Goal: Information Seeking & Learning: Check status

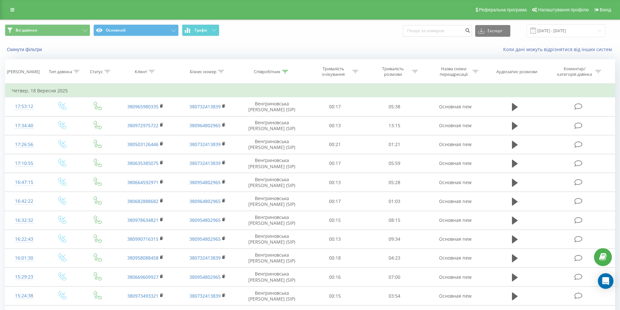
click at [549, 24] on div "Всі дзвінки Основний Графік Експорт .csv .xls .xlsx 18.09.2025 - 18.09.2025" at bounding box center [309, 31] width 619 height 22
click at [552, 31] on input "18.09.2025 - 18.09.2025" at bounding box center [565, 30] width 79 height 13
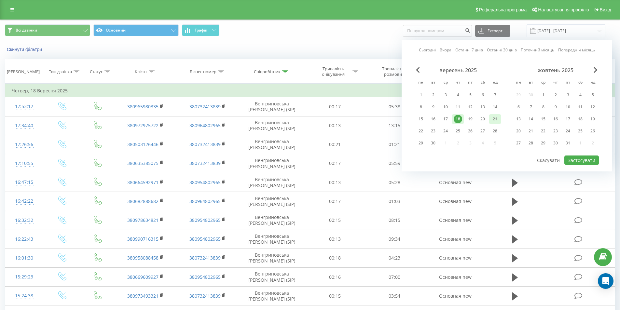
click at [491, 122] on div "21" at bounding box center [495, 119] width 8 height 8
click at [576, 156] on button "Застосувати" at bounding box center [581, 159] width 34 height 9
type input "[DATE] - [DATE]"
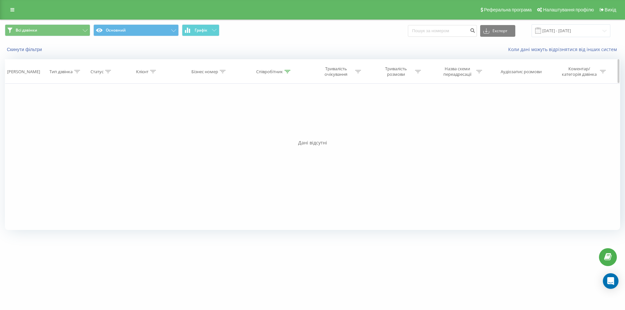
click at [279, 72] on div "Співробітник" at bounding box center [269, 72] width 27 height 6
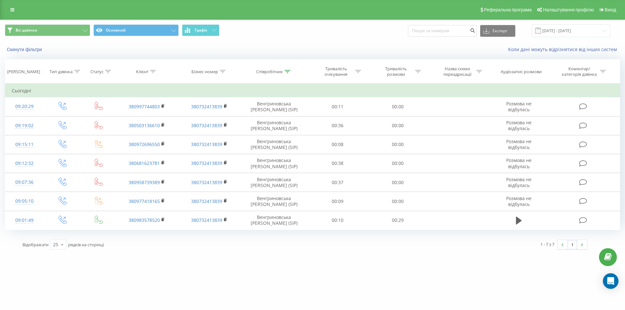
click at [261, 248] on div "Відображати 25 10 25 50 100 рядків на сторінці" at bounding box center [161, 244] width 287 height 19
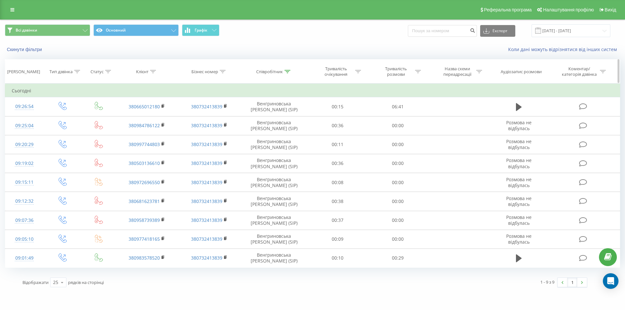
click at [28, 79] on th "[PERSON_NAME]" at bounding box center [24, 72] width 38 height 24
click at [282, 75] on th "Співробітник" at bounding box center [273, 72] width 67 height 24
click at [280, 74] on div "Співробітник" at bounding box center [269, 72] width 27 height 6
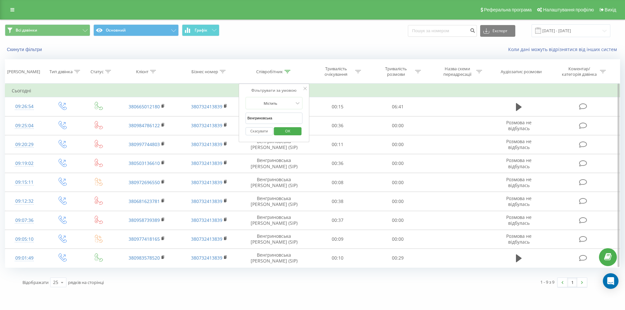
click at [278, 122] on input "Венгриновська" at bounding box center [273, 118] width 57 height 11
click at [280, 129] on span "OK" at bounding box center [287, 131] width 18 height 10
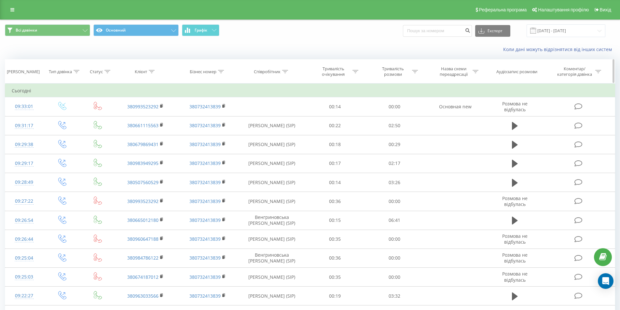
click at [76, 69] on div "Тип дзвінка" at bounding box center [64, 72] width 31 height 6
click at [69, 120] on div "Введіть значення" at bounding box center [58, 118] width 46 height 5
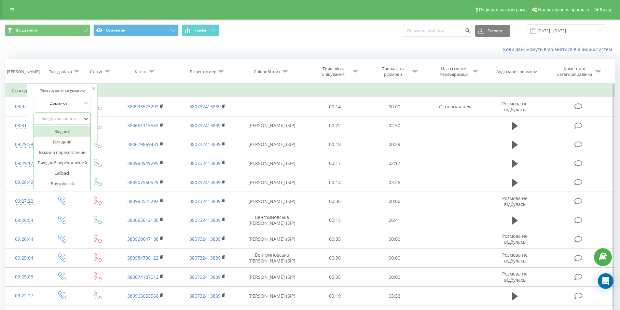
click at [67, 134] on div "Вхідний" at bounding box center [62, 131] width 57 height 10
click at [72, 130] on span "OK" at bounding box center [76, 132] width 18 height 10
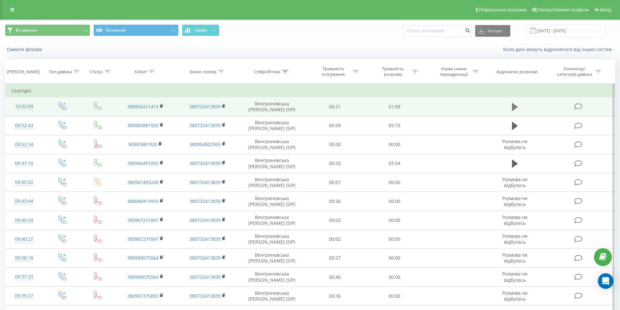
click at [517, 106] on icon at bounding box center [515, 106] width 6 height 9
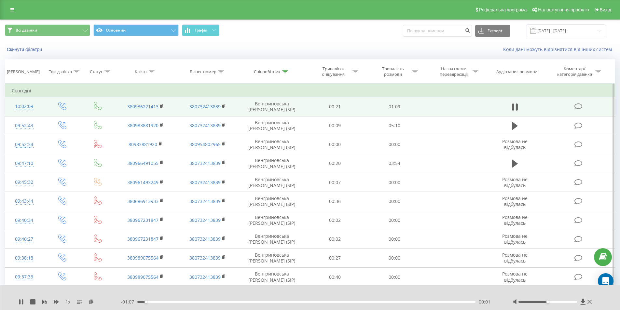
click at [434, 303] on div "00:01" at bounding box center [306, 302] width 338 height 2
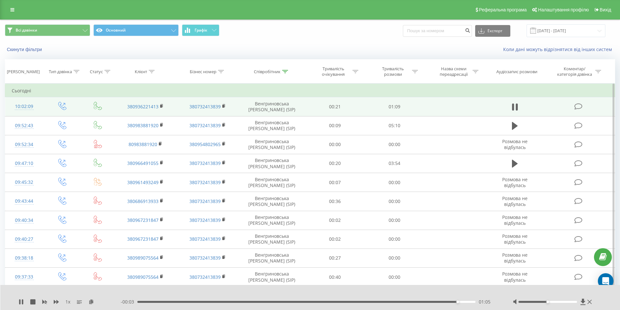
click at [470, 301] on div "01:05" at bounding box center [306, 302] width 338 height 2
click at [425, 303] on div "00:59" at bounding box center [306, 302] width 338 height 2
click at [22, 307] on div "1 x - 00:10 00:59 00:59" at bounding box center [310, 297] width 620 height 25
click at [19, 299] on div "1 x" at bounding box center [70, 302] width 102 height 7
click at [20, 300] on icon at bounding box center [21, 301] width 4 height 5
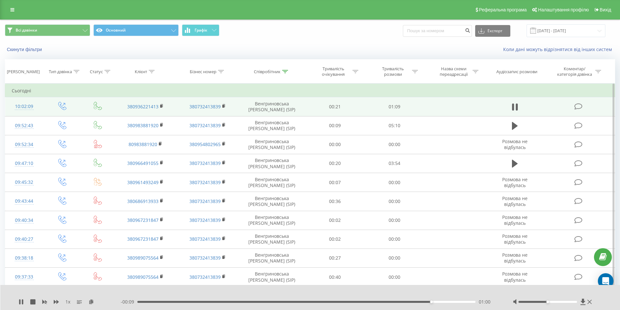
click at [376, 303] on div "- 00:09 01:00 01:00" at bounding box center [309, 302] width 376 height 7
click at [376, 301] on div "00:49" at bounding box center [306, 302] width 338 height 2
click at [518, 107] on button at bounding box center [515, 107] width 10 height 10
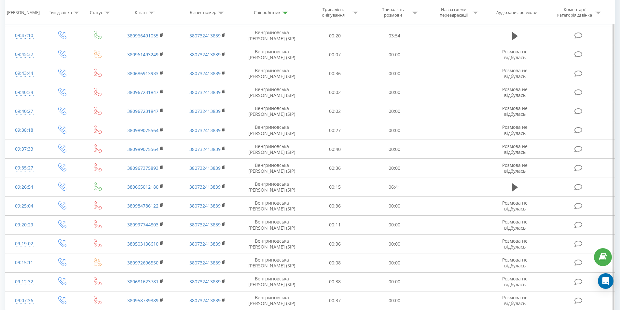
scroll to position [285, 0]
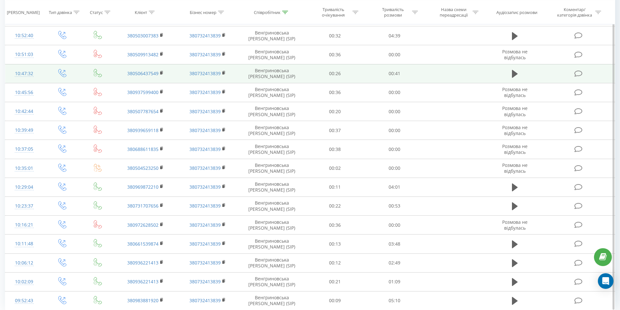
scroll to position [285, 0]
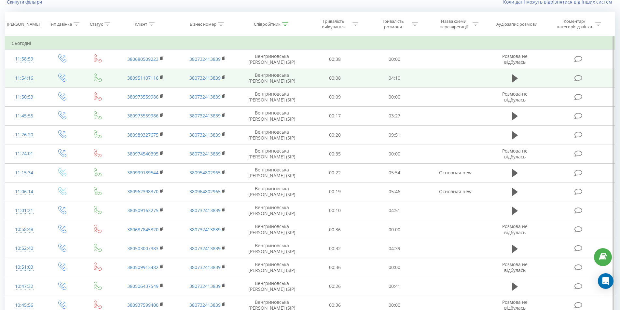
scroll to position [57, 0]
